Goal: Information Seeking & Learning: Learn about a topic

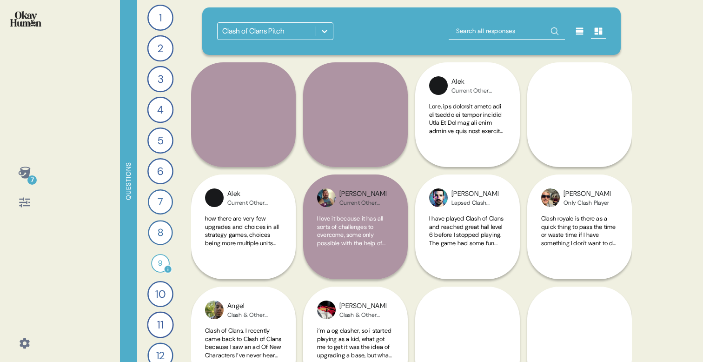
click at [163, 257] on div "9" at bounding box center [160, 263] width 19 height 19
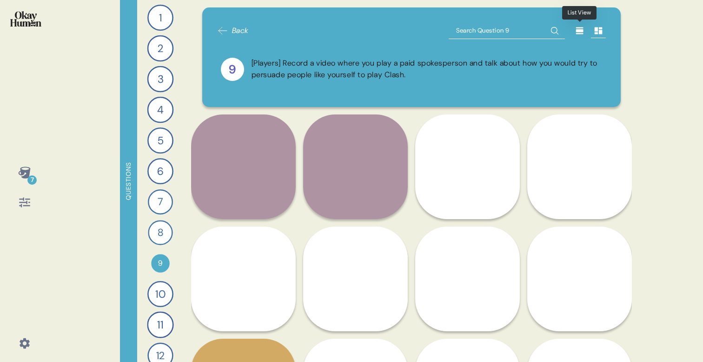
click at [584, 27] on icon at bounding box center [579, 30] width 9 height 9
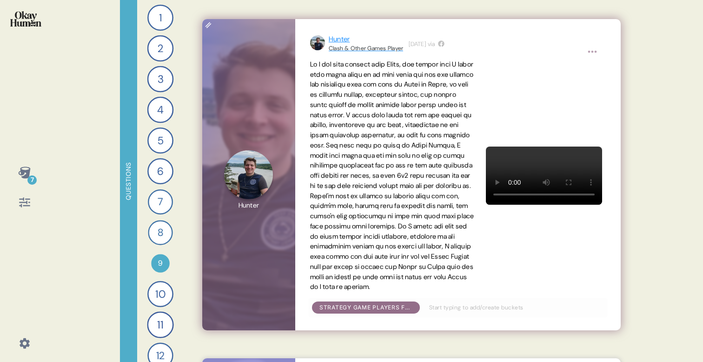
scroll to position [516, 0]
click at [611, 268] on div "Hunter Clash & Other Games Player 1 week ago via Strategy game players focus on…" at bounding box center [458, 174] width 326 height 311
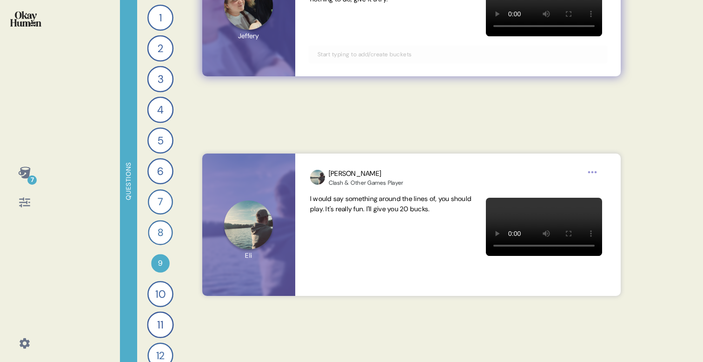
scroll to position [2934, 0]
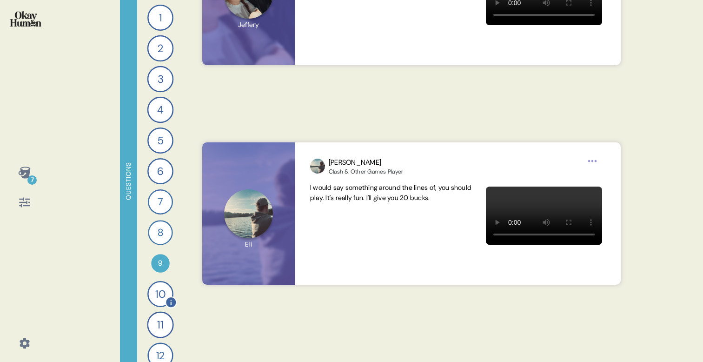
click at [157, 287] on div "10" at bounding box center [160, 294] width 26 height 26
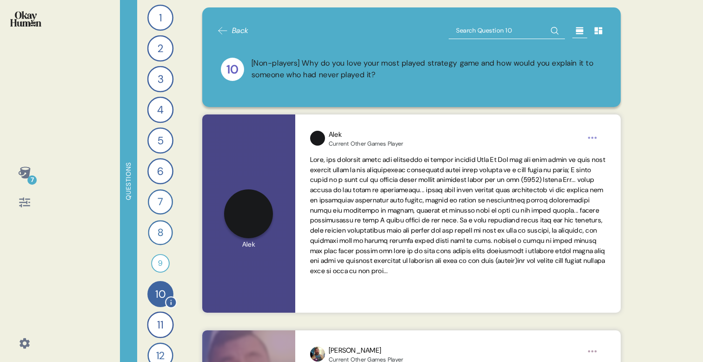
scroll to position [167, 0]
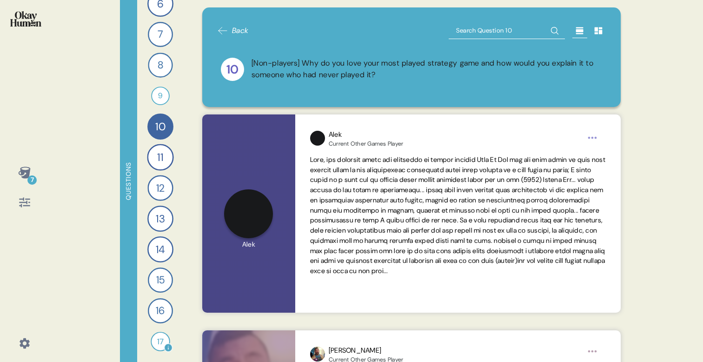
click at [156, 343] on div "17" at bounding box center [161, 342] width 20 height 20
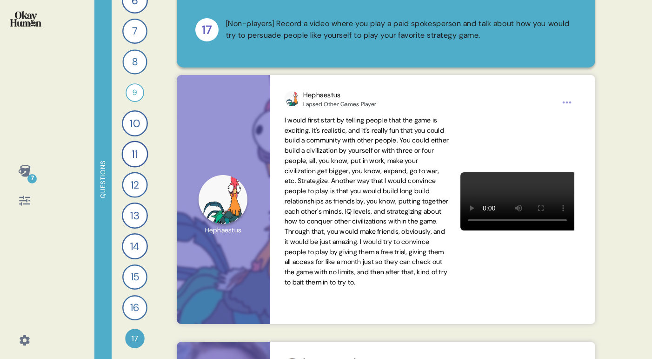
scroll to position [0, 0]
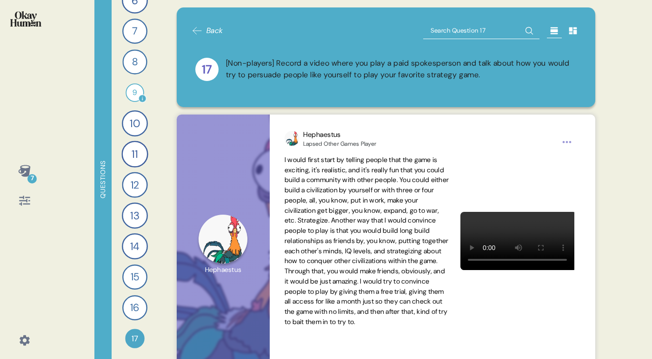
click at [134, 88] on div "9" at bounding box center [135, 92] width 19 height 19
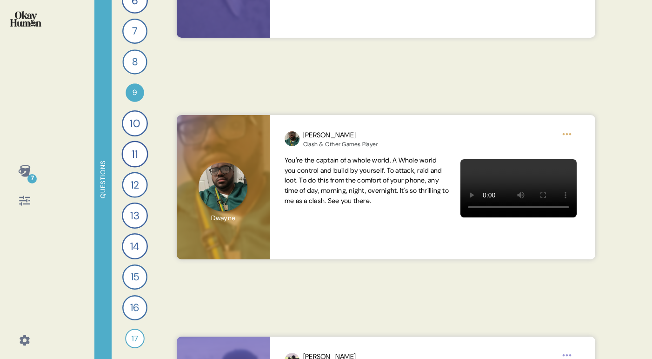
scroll to position [2174, 0]
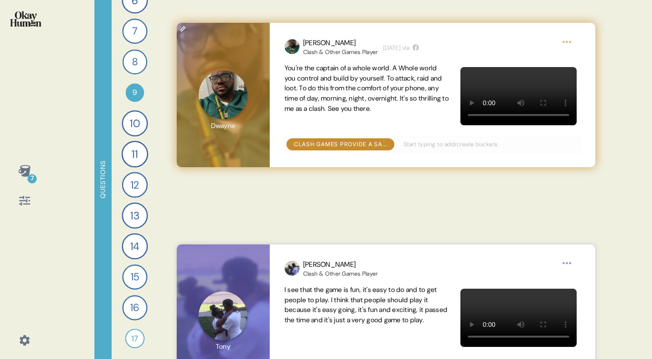
click at [574, 48] on html "7 Questions 1 [Players] What first got you excited about Clash and convinced yo…" at bounding box center [326, 179] width 652 height 359
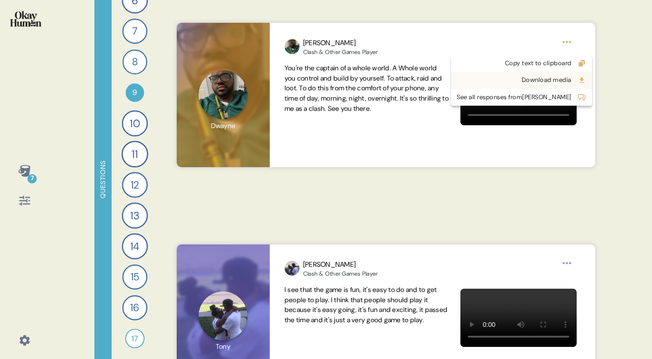
click at [538, 77] on div "Download media" at bounding box center [514, 79] width 115 height 9
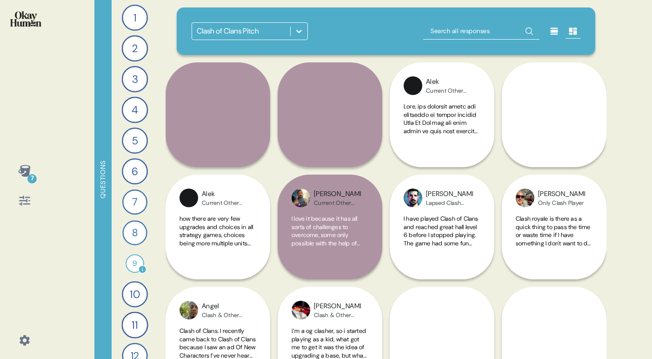
click at [133, 259] on div "9" at bounding box center [135, 263] width 19 height 19
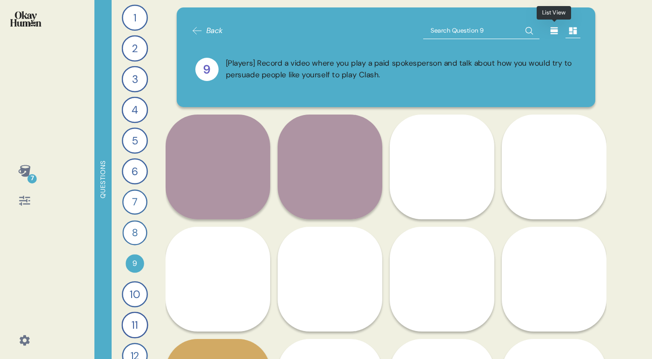
click at [554, 30] on icon at bounding box center [554, 30] width 7 height 7
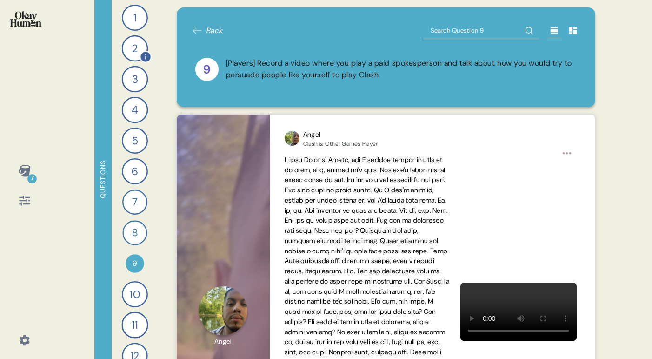
click at [131, 45] on div "2" at bounding box center [135, 48] width 27 height 27
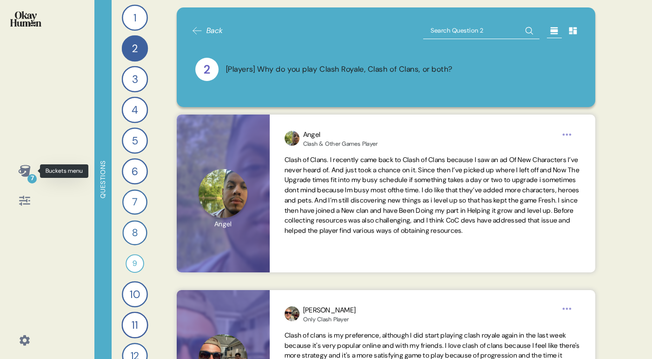
click at [21, 169] on icon at bounding box center [24, 171] width 12 height 12
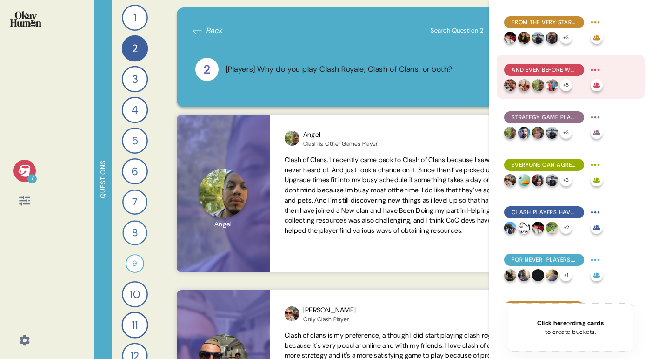
click at [532, 63] on div "And even before we brought it up, community seemed to be Clash games' #1 differ…" at bounding box center [553, 69] width 99 height 15
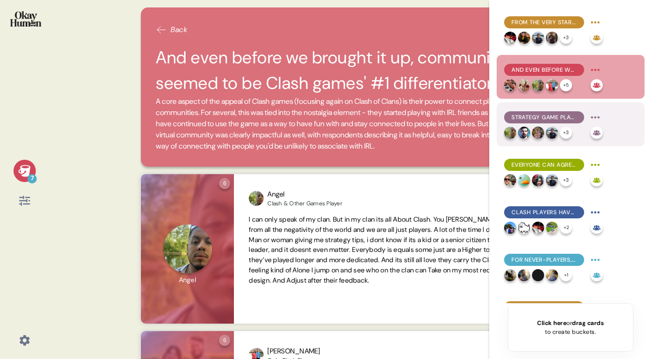
click at [529, 113] on span "Strategy game players focus on their games' customizability, satisfying progres…" at bounding box center [544, 117] width 65 height 8
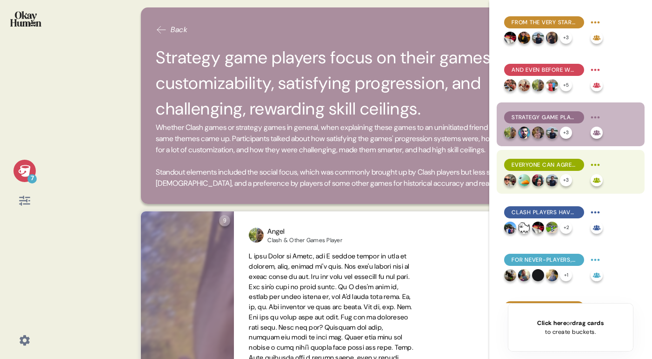
click at [534, 159] on div "Everyone can agree that P2W hinders their enjoyment, which makes Clash's slow p…" at bounding box center [544, 165] width 80 height 12
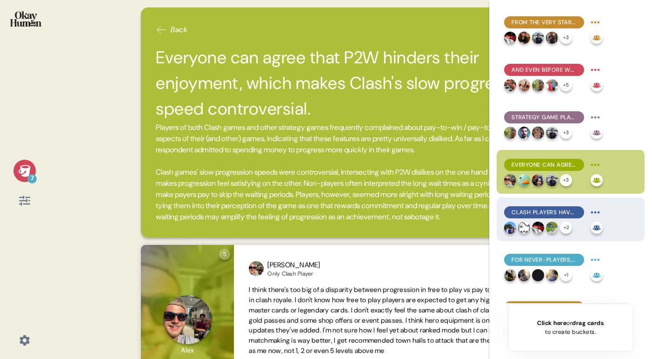
click at [533, 206] on div "Clash players have affection for their favorite characters, primarily - though …" at bounding box center [544, 212] width 80 height 12
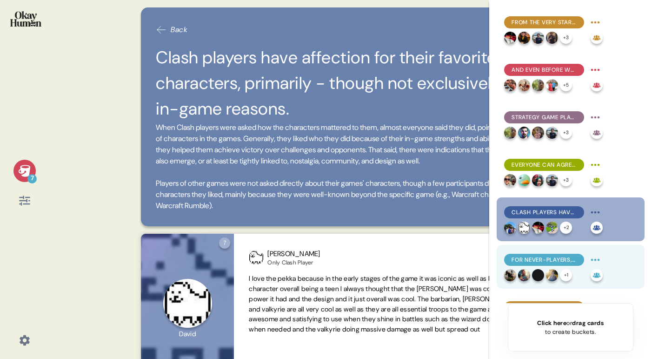
click at [545, 254] on div "For never-players, Clash games' art style seems to be a significant barrier." at bounding box center [544, 259] width 80 height 12
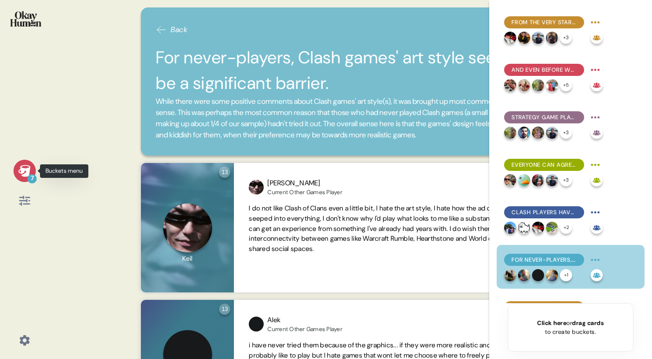
click at [20, 170] on icon at bounding box center [24, 171] width 12 height 12
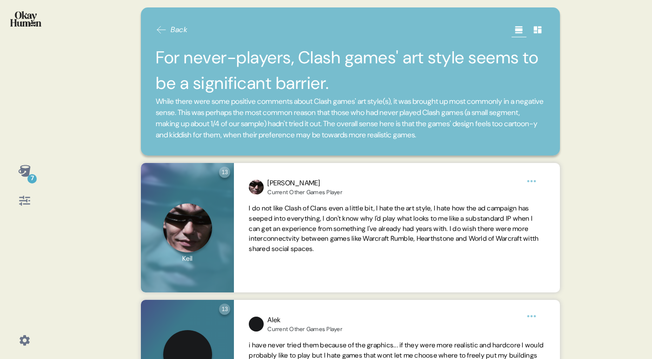
click at [20, 177] on icon at bounding box center [24, 170] width 13 height 13
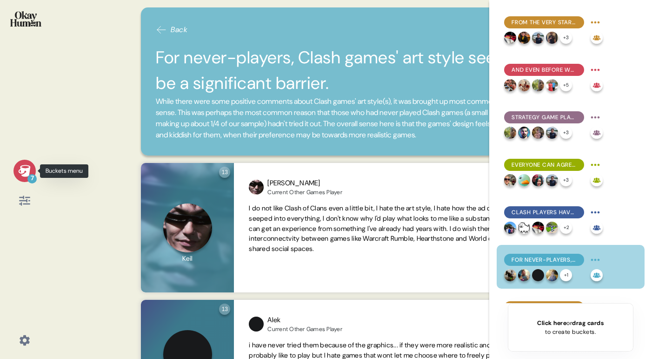
click at [29, 173] on icon at bounding box center [24, 170] width 13 height 13
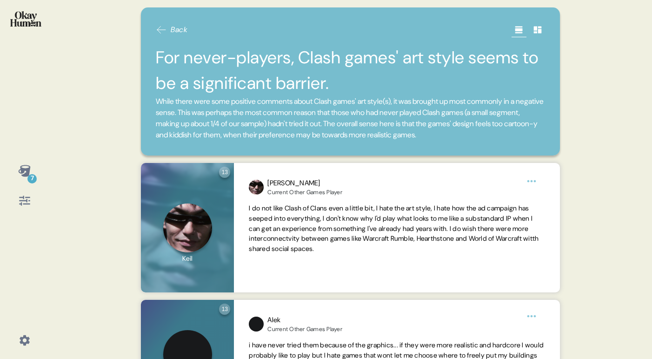
click at [166, 29] on icon at bounding box center [161, 29] width 11 height 11
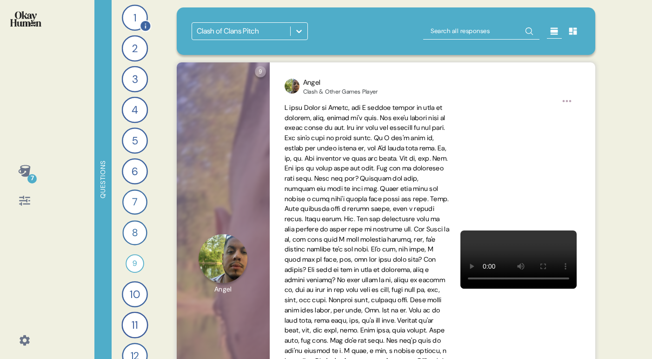
click at [136, 17] on div "1" at bounding box center [135, 18] width 26 height 26
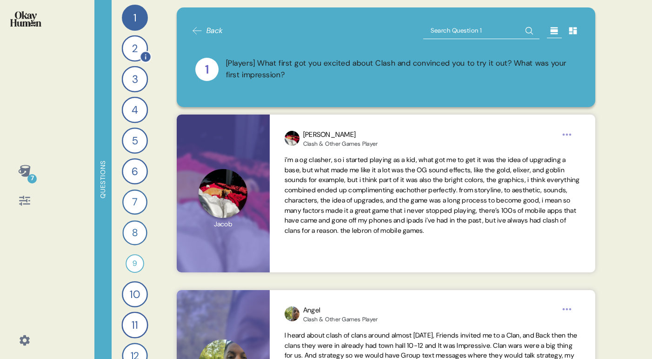
click at [131, 42] on div "2" at bounding box center [135, 48] width 27 height 27
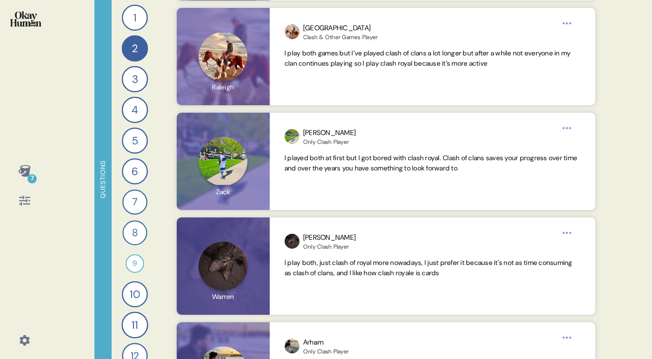
scroll to position [1779, 0]
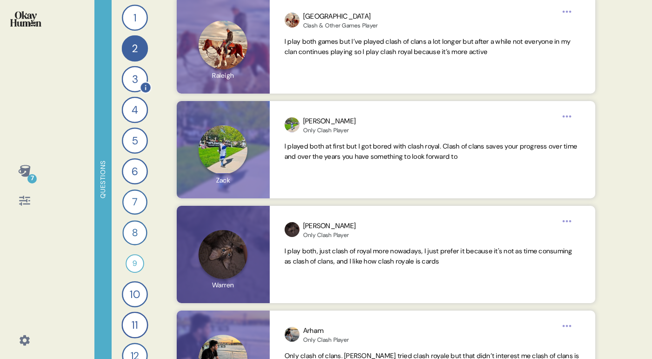
click at [131, 79] on div "3" at bounding box center [135, 79] width 27 height 27
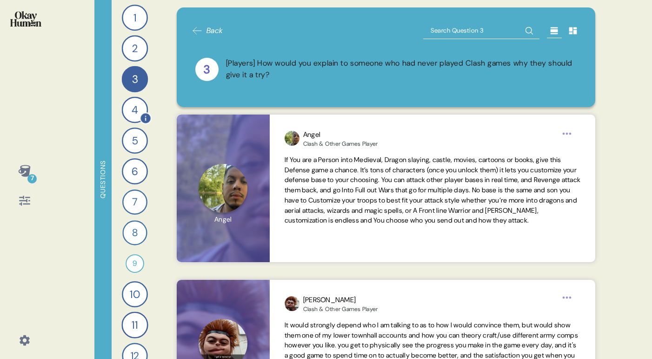
click at [130, 107] on div "4" at bounding box center [135, 110] width 27 height 27
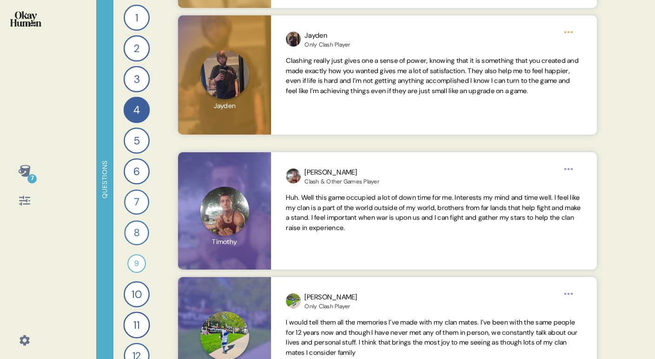
scroll to position [720, 0]
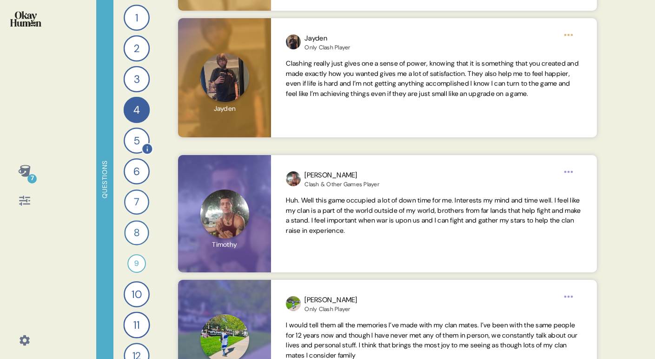
click at [136, 134] on div "5" at bounding box center [137, 140] width 26 height 26
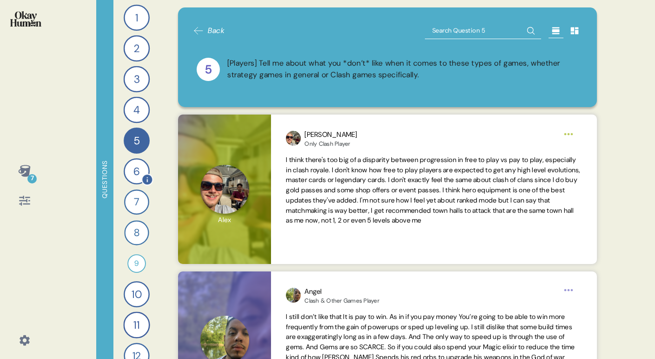
click at [130, 172] on div "6" at bounding box center [137, 171] width 26 height 26
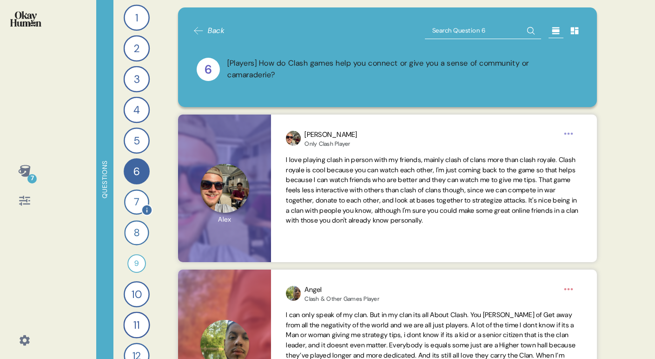
click at [133, 205] on div "7" at bounding box center [136, 201] width 25 height 25
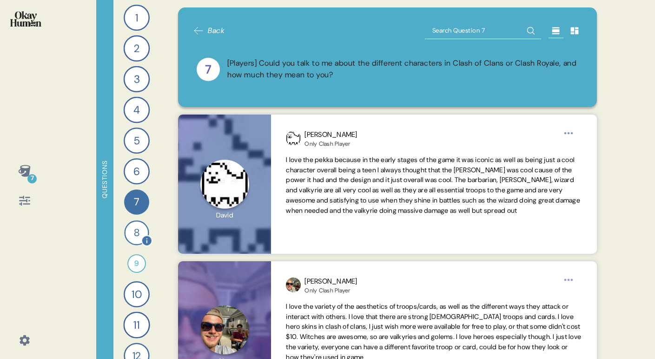
click at [135, 231] on div "8" at bounding box center [136, 232] width 25 height 25
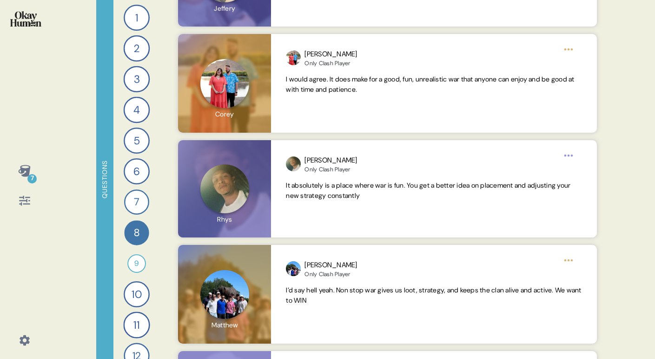
scroll to position [1537, 0]
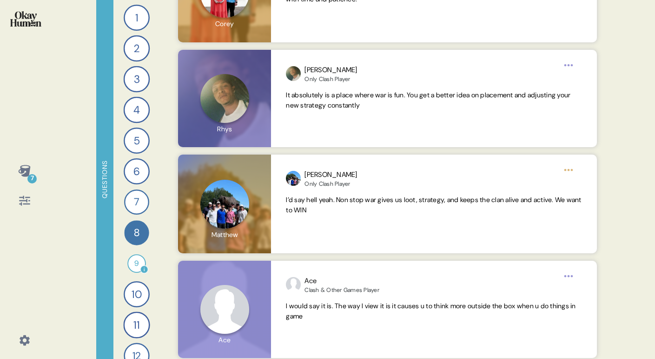
click at [133, 263] on div "9" at bounding box center [136, 263] width 19 height 19
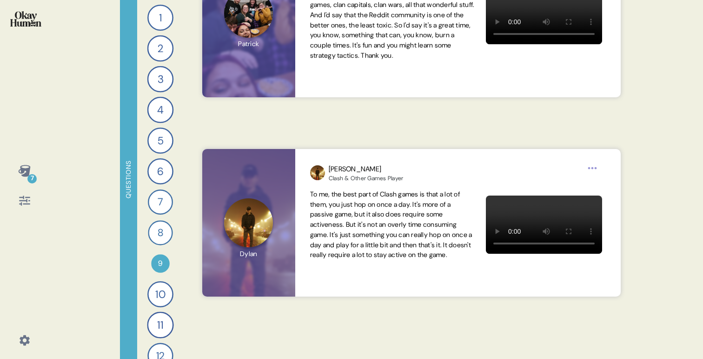
scroll to position [1615, 0]
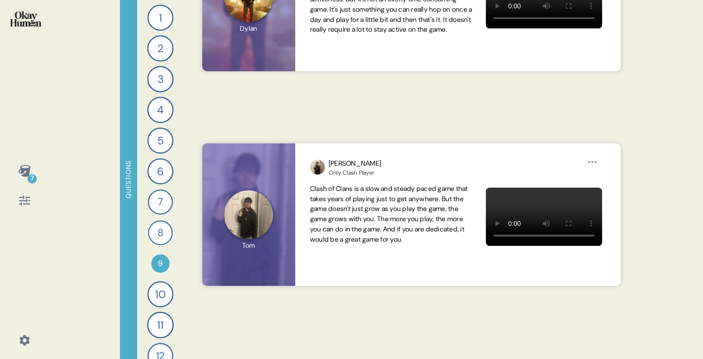
click at [156, 22] on div "1" at bounding box center [160, 18] width 26 height 26
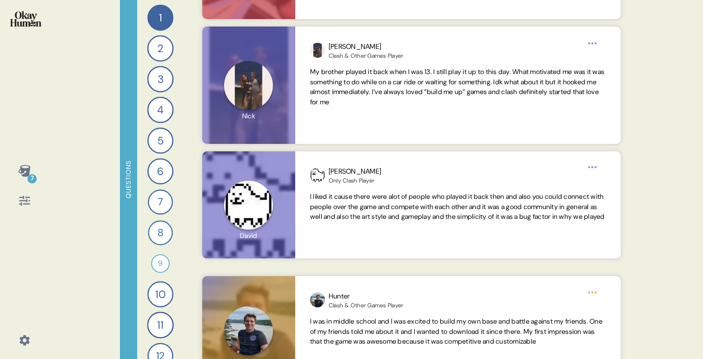
scroll to position [765, 0]
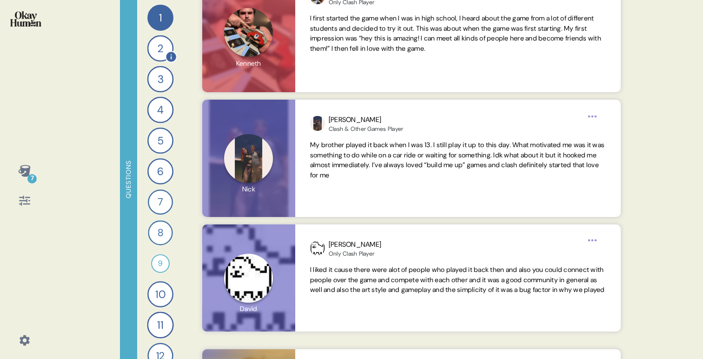
click at [155, 51] on div "2" at bounding box center [160, 48] width 27 height 27
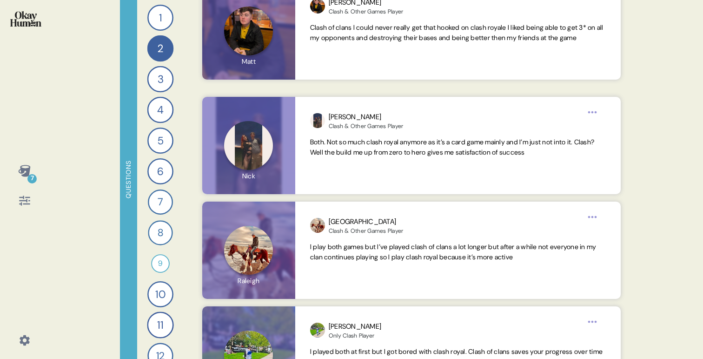
scroll to position [1575, 0]
click at [149, 81] on div "3" at bounding box center [160, 79] width 27 height 27
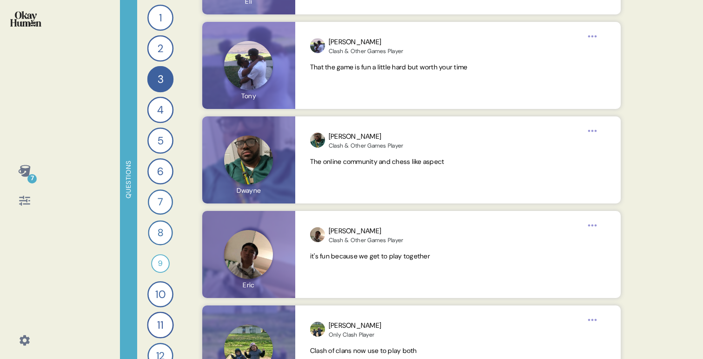
scroll to position [3953, 0]
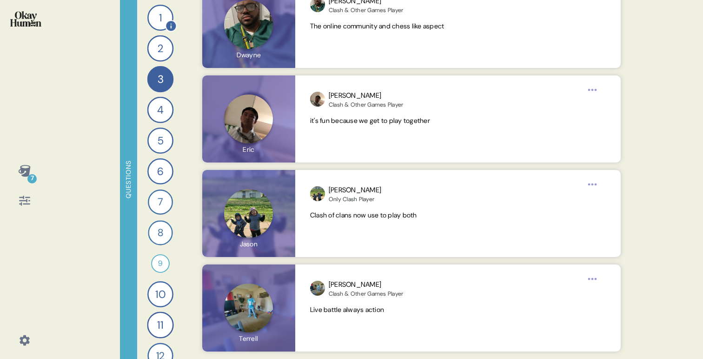
click at [158, 19] on div "1" at bounding box center [160, 18] width 26 height 26
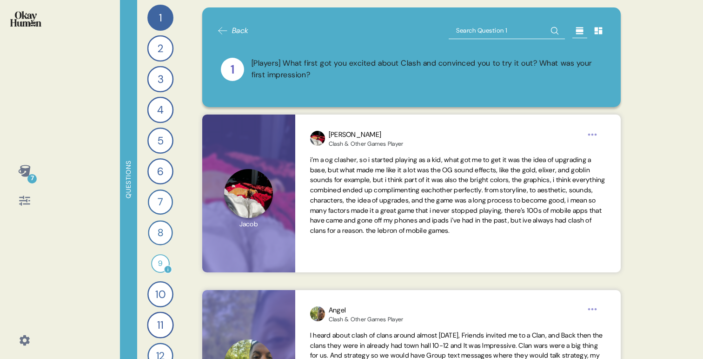
click at [160, 259] on div "9" at bounding box center [160, 263] width 19 height 19
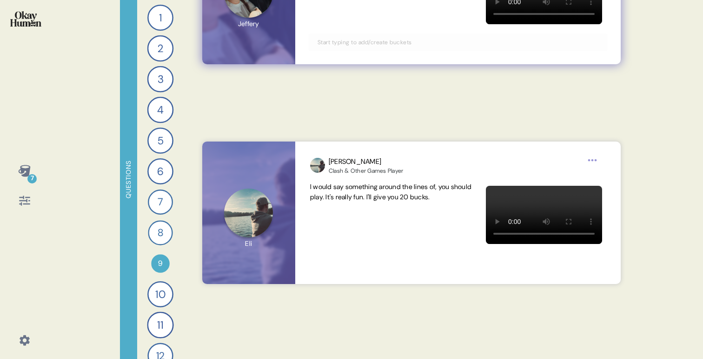
scroll to position [2937, 0]
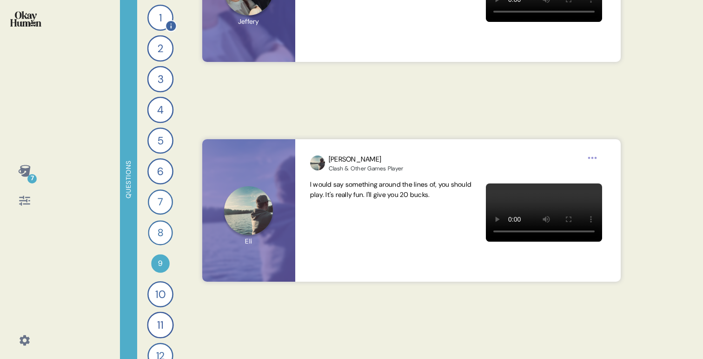
click at [156, 16] on div "1" at bounding box center [160, 18] width 26 height 26
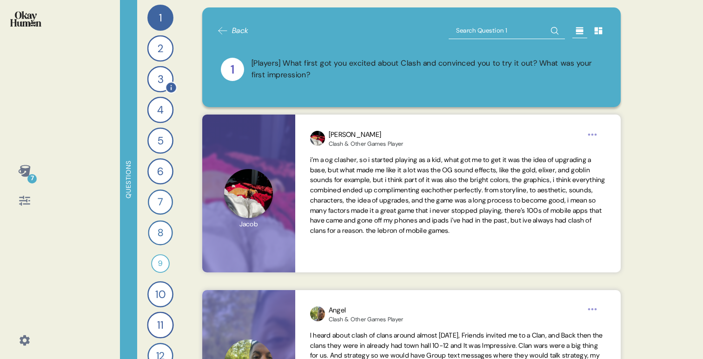
click at [161, 78] on div "3" at bounding box center [160, 79] width 27 height 27
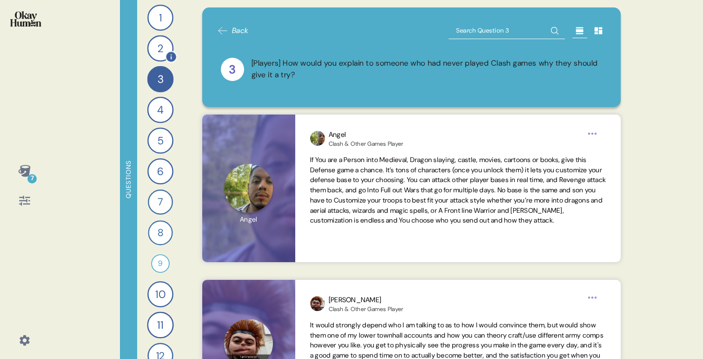
click at [160, 46] on div "2" at bounding box center [160, 48] width 27 height 27
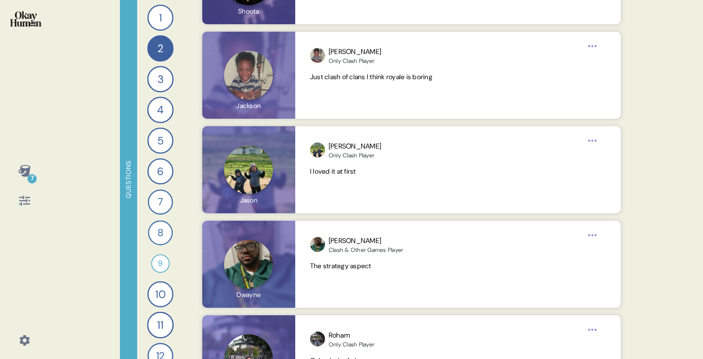
scroll to position [3537, 0]
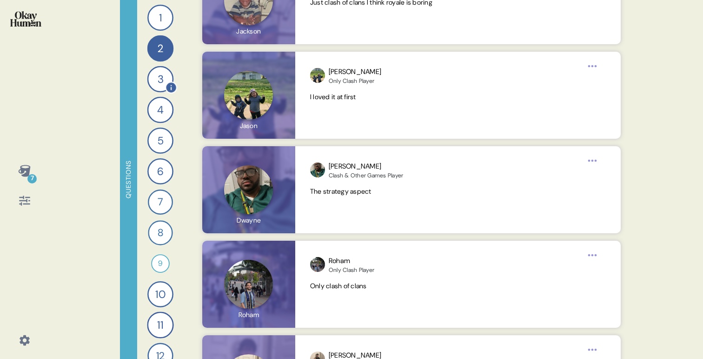
click at [160, 74] on div "3" at bounding box center [160, 79] width 27 height 27
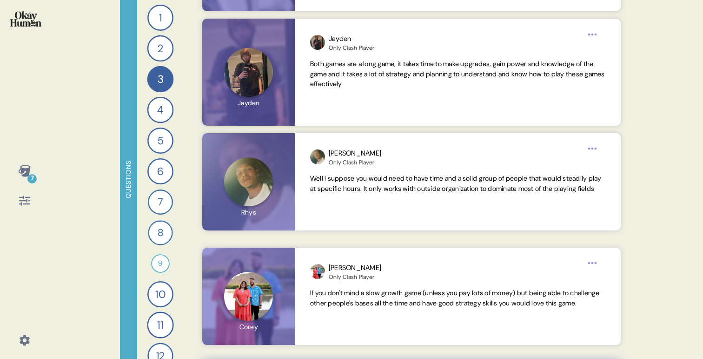
scroll to position [1236, 0]
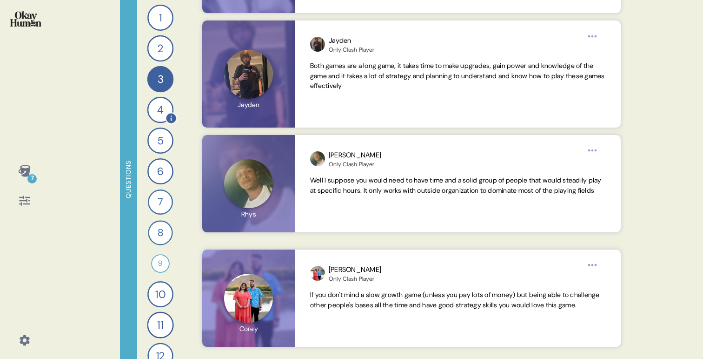
click at [152, 107] on div "4" at bounding box center [160, 110] width 27 height 27
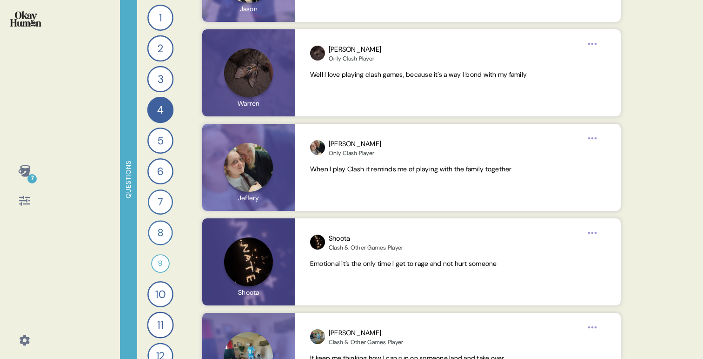
scroll to position [3237, 0]
